Goal: Transaction & Acquisition: Download file/media

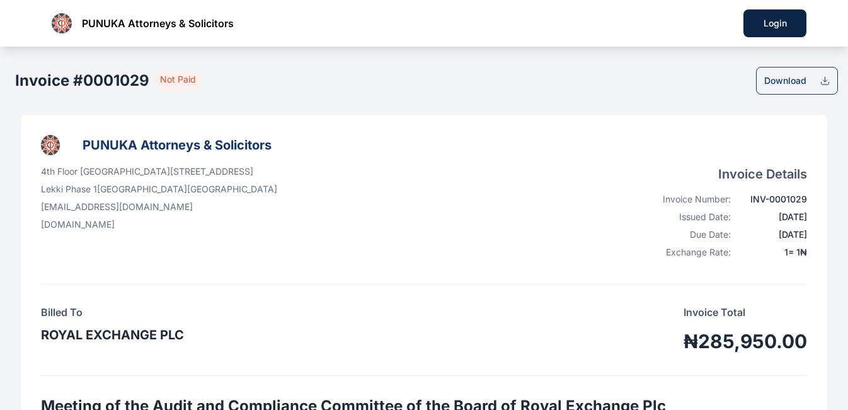
click at [825, 83] on icon at bounding box center [825, 81] width 11 height 10
click at [825, 84] on icon at bounding box center [825, 83] width 8 height 3
click at [825, 78] on icon at bounding box center [825, 81] width 11 height 10
click at [825, 81] on icon at bounding box center [825, 81] width 4 height 2
click at [790, 84] on div "Download" at bounding box center [785, 80] width 42 height 13
